Goal: Task Accomplishment & Management: Use online tool/utility

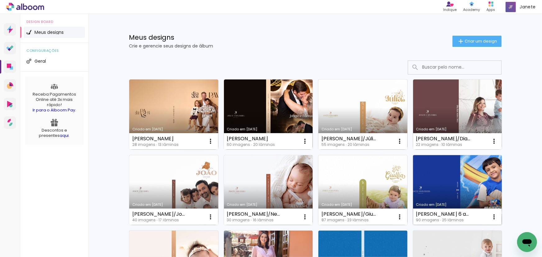
click at [459, 190] on link "Criado em 10/06/25" at bounding box center [457, 190] width 89 height 70
